Goal: Task Accomplishment & Management: Use online tool/utility

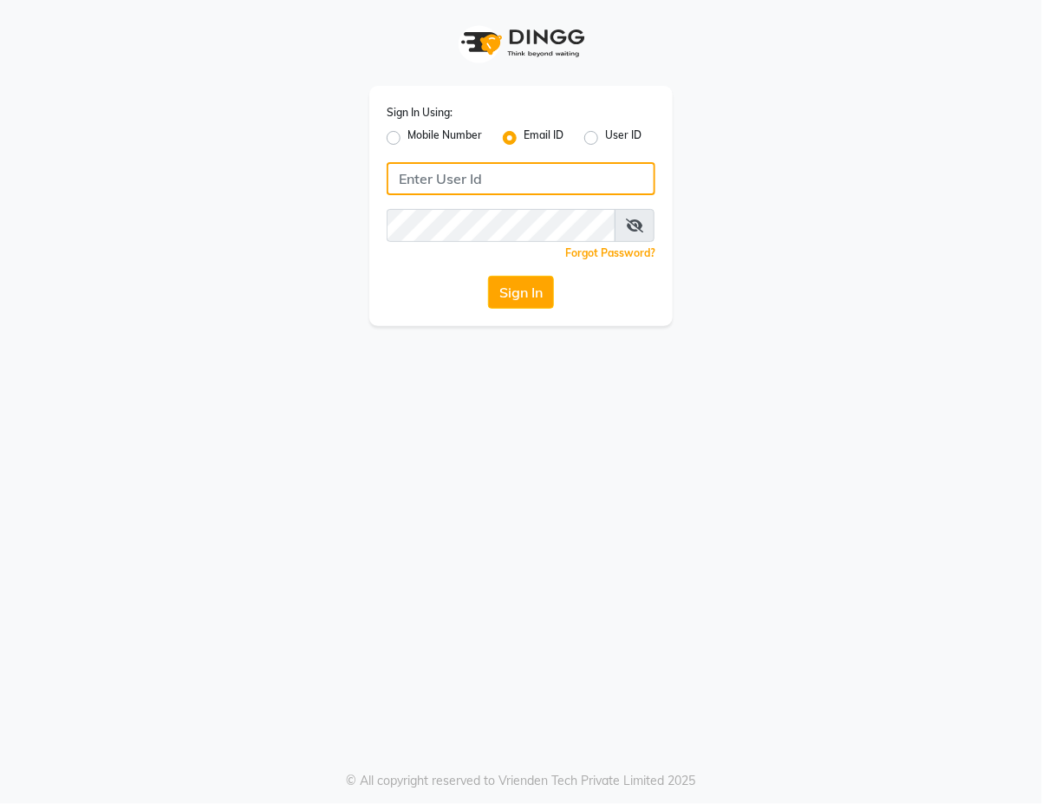
type input "[EMAIL_ADDRESS][DOMAIN_NAME]"
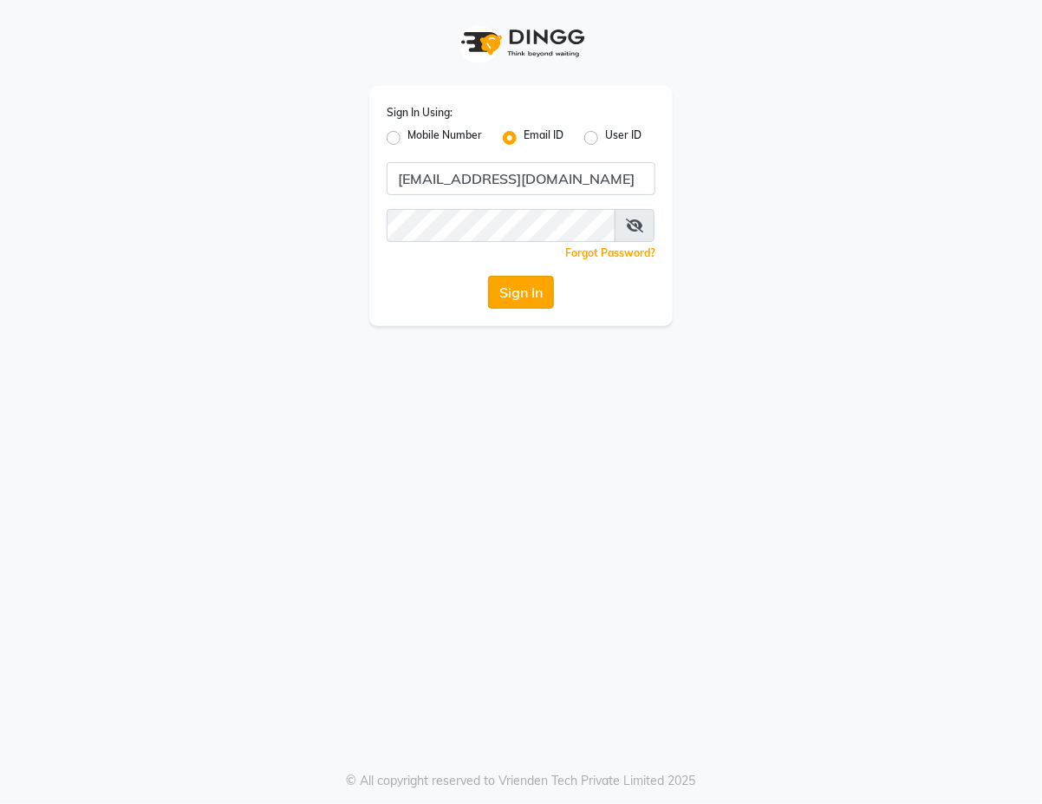
click at [532, 292] on button "Sign In" at bounding box center [521, 292] width 66 height 33
